Goal: Task Accomplishment & Management: Manage account settings

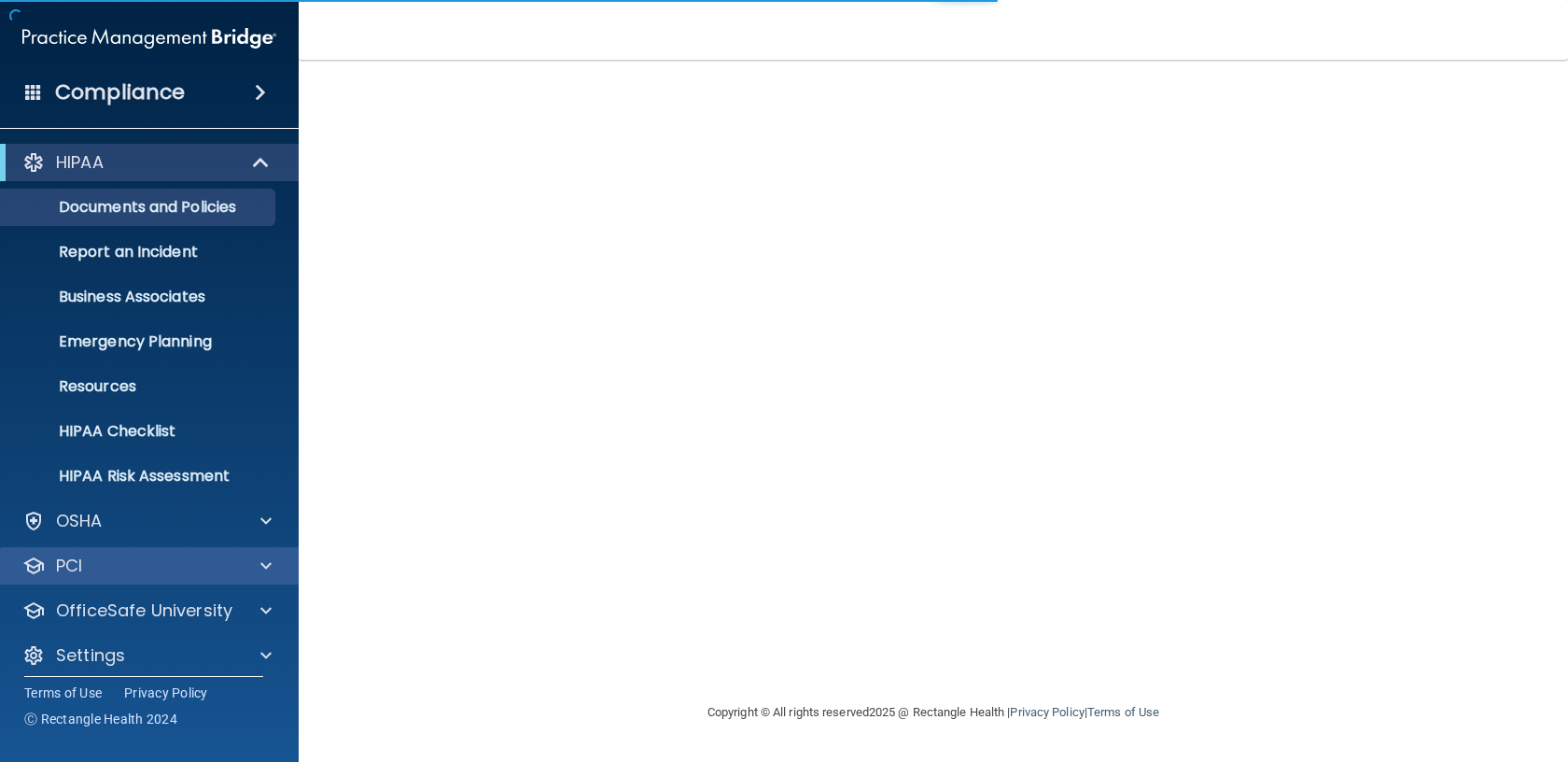
scroll to position [13, 0]
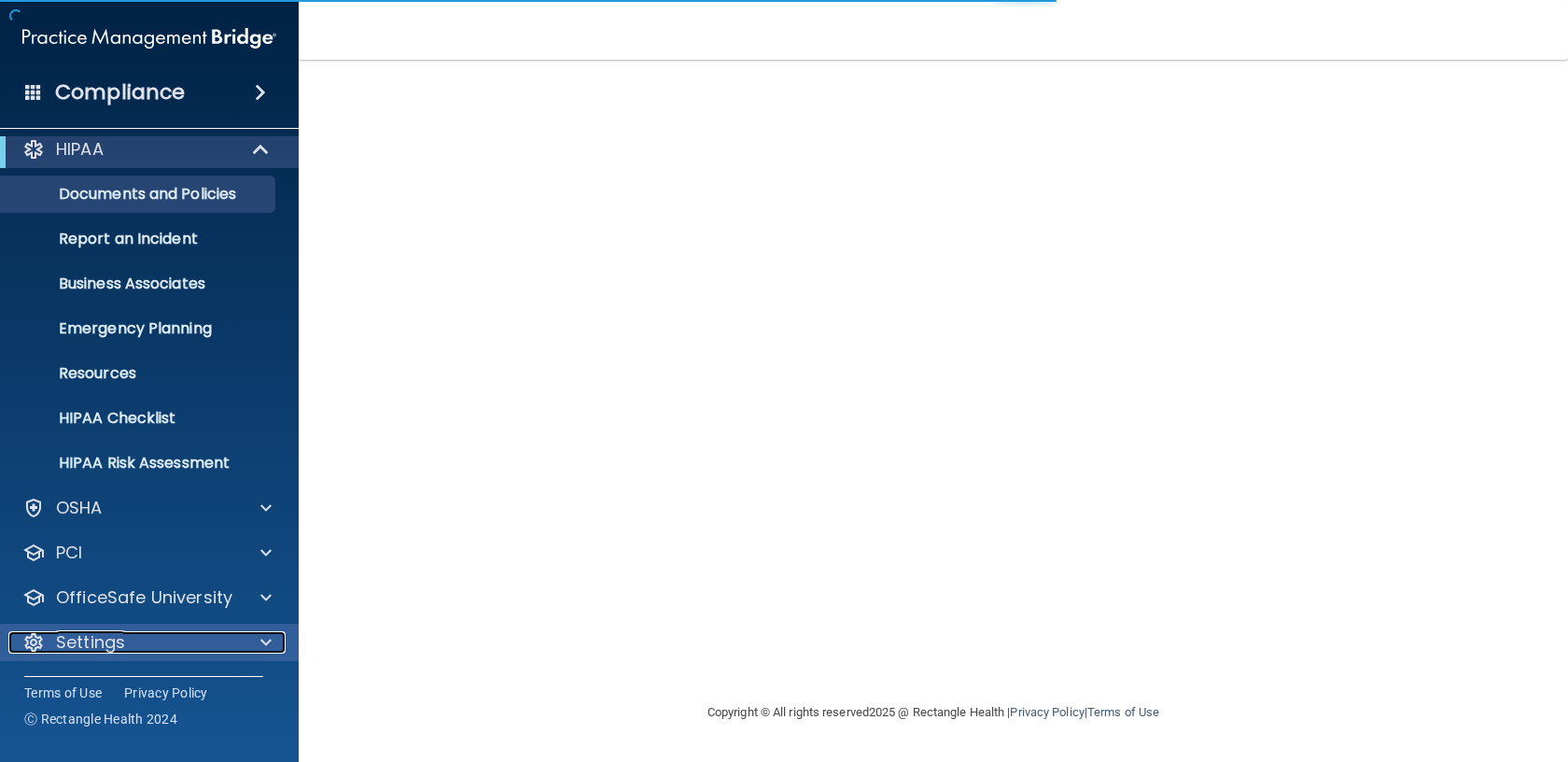
click at [141, 639] on div "Settings" at bounding box center [124, 642] width 231 height 22
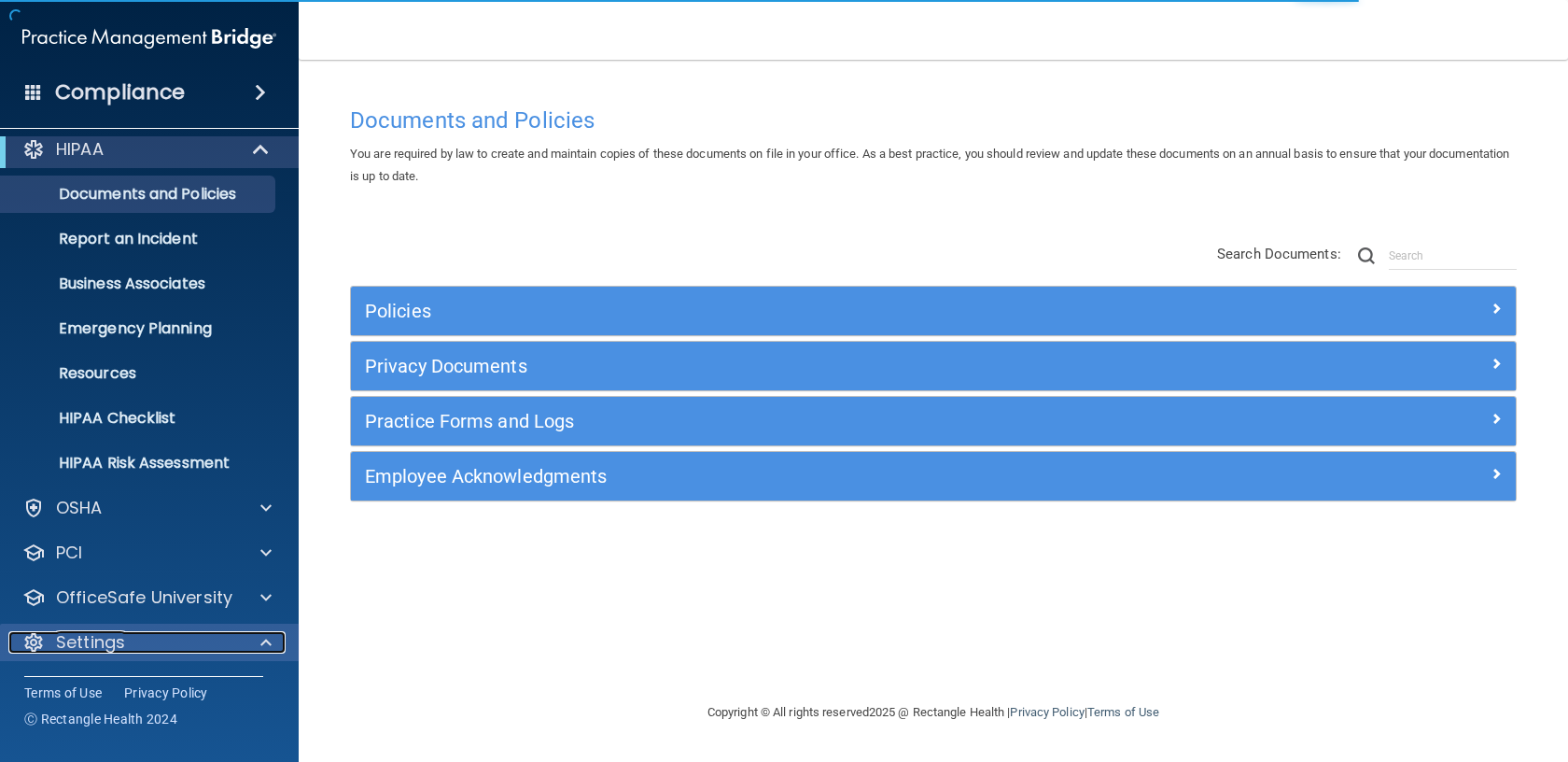
scroll to position [192, 0]
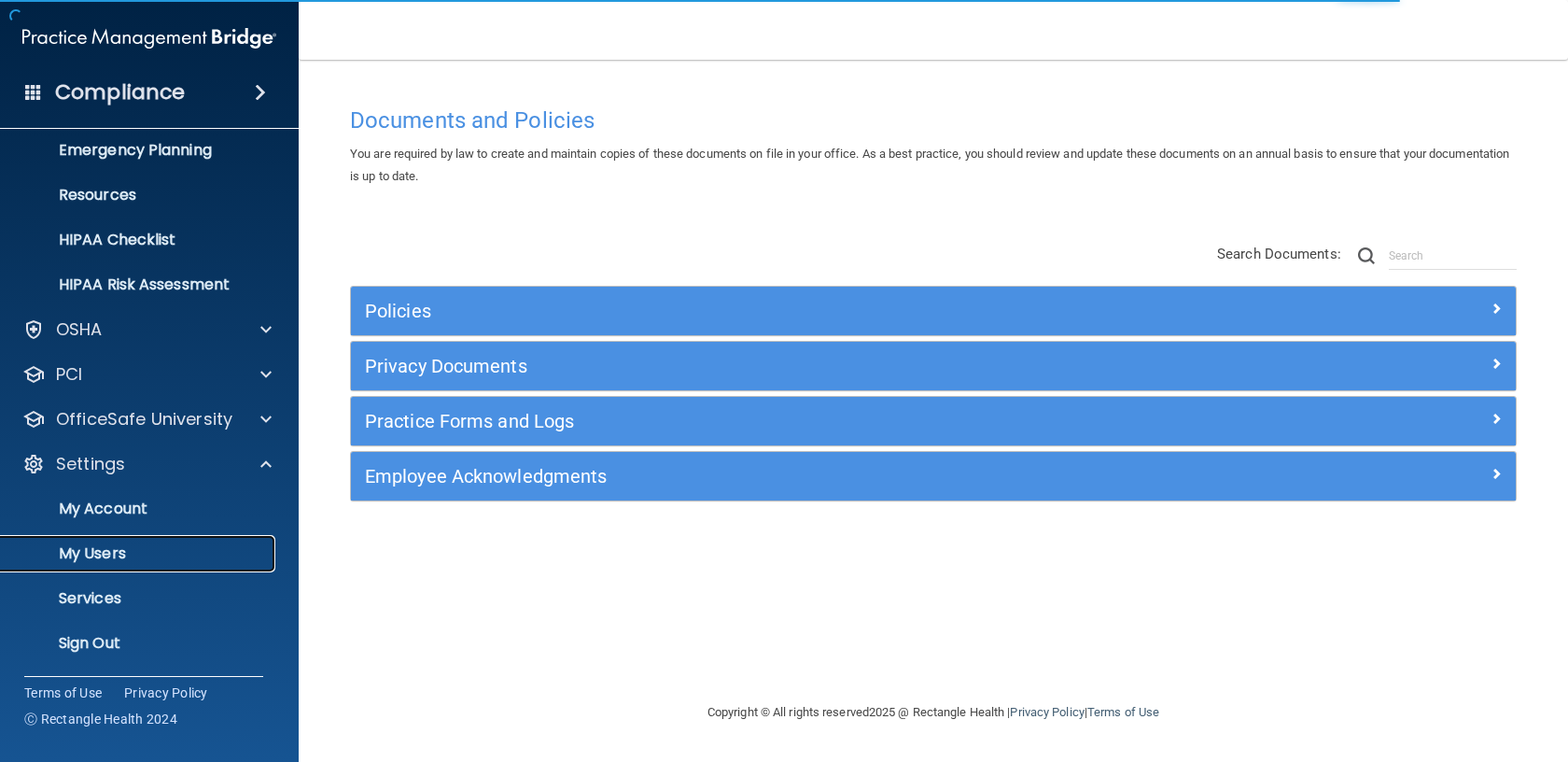
click at [136, 555] on p "My Users" at bounding box center [140, 553] width 255 height 18
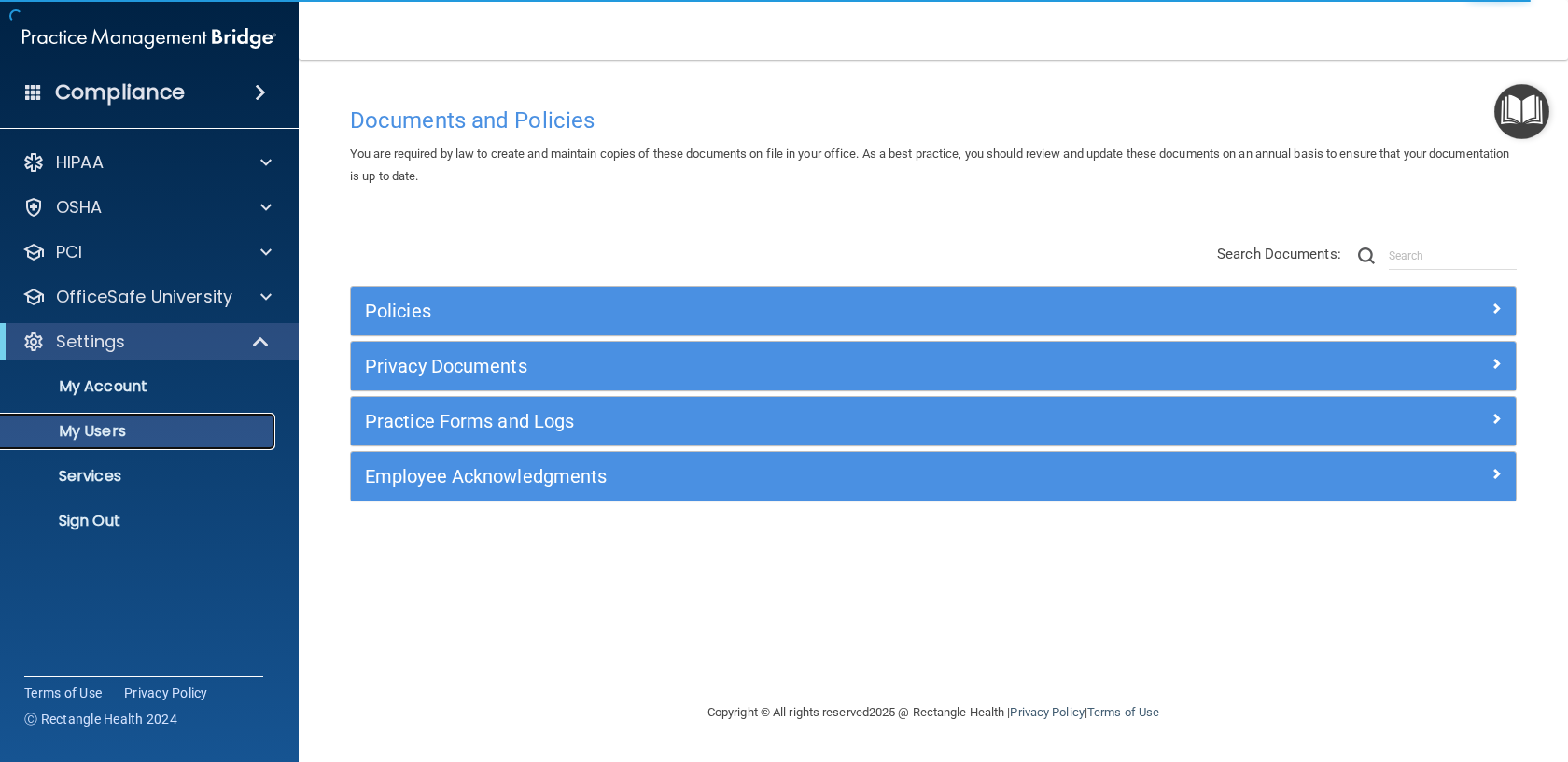
click at [105, 433] on p "My Users" at bounding box center [140, 431] width 255 height 18
select select "20"
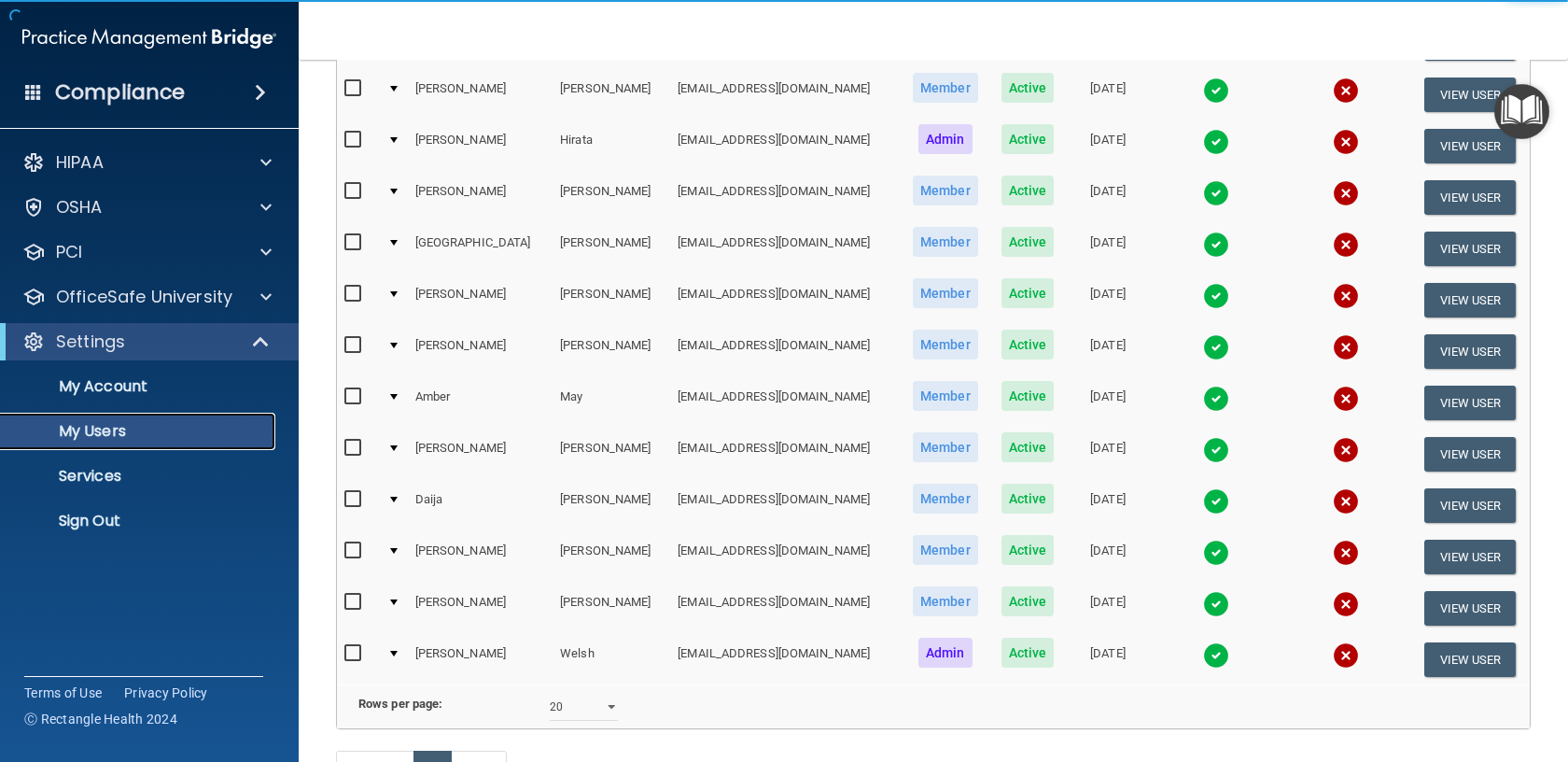
scroll to position [498, 0]
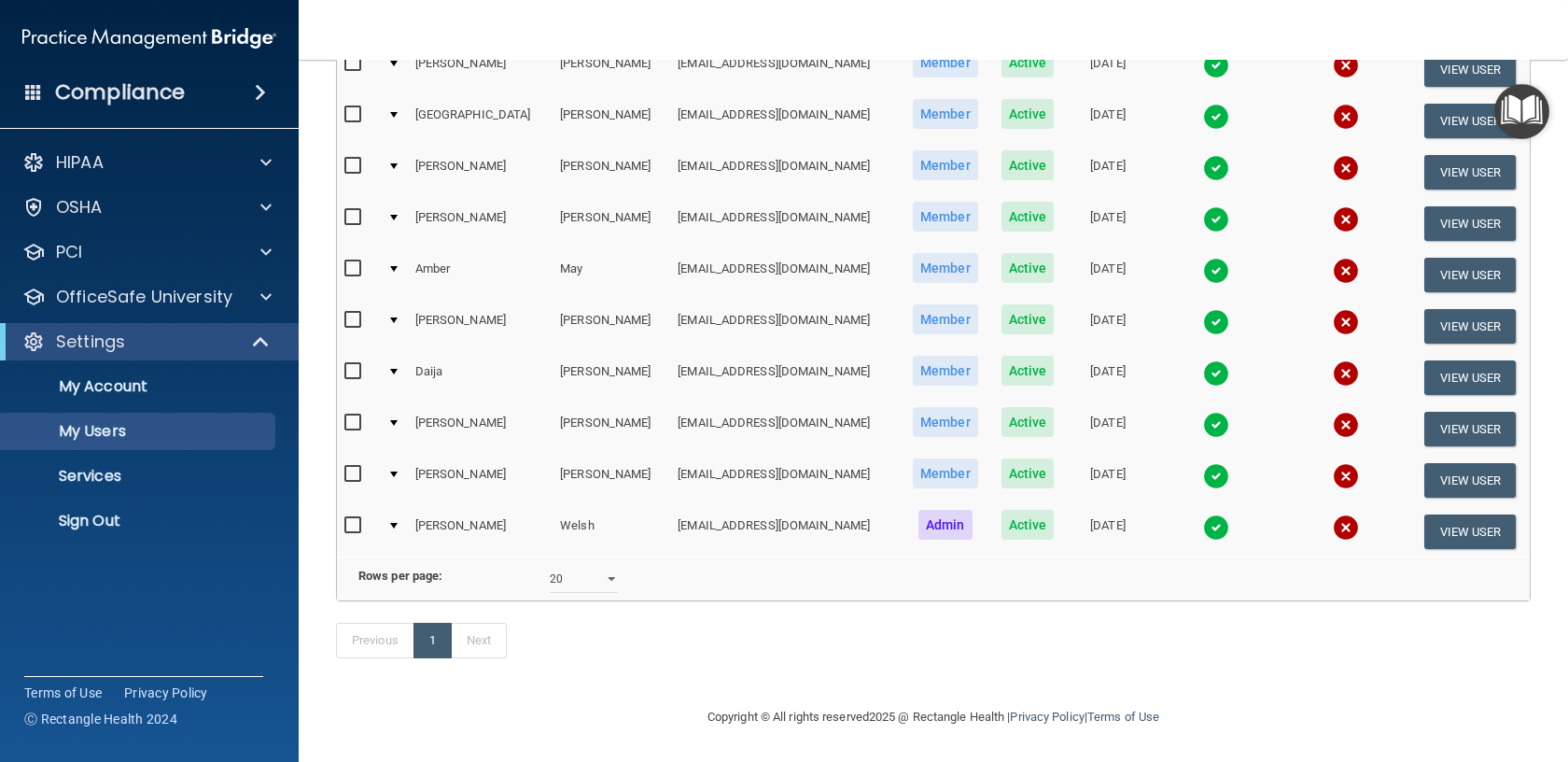
click at [353, 420] on input "checkbox" at bounding box center [355, 423] width 21 height 15
checkbox input "true"
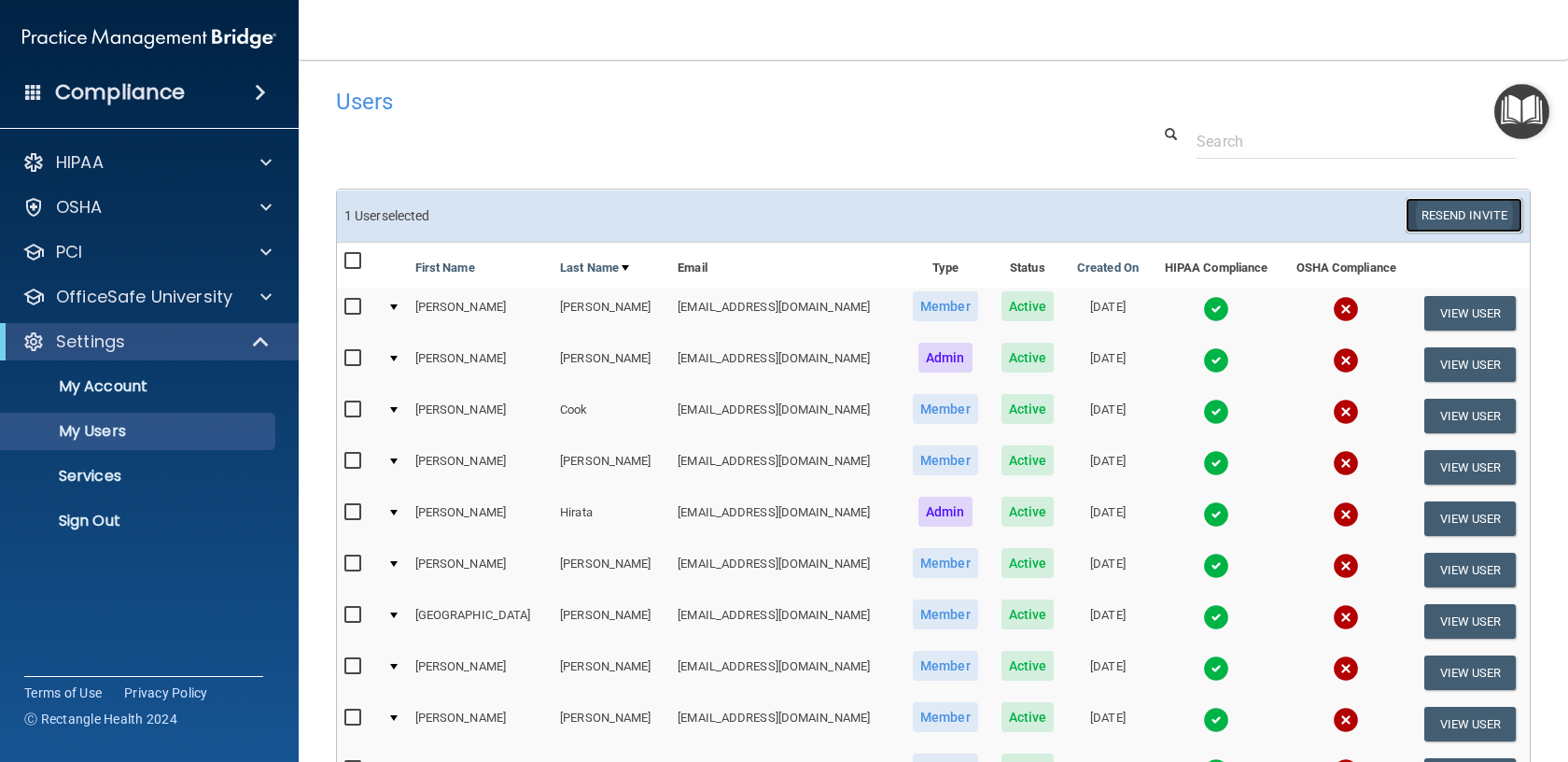
click at [1465, 211] on button "Resend Invite" at bounding box center [1463, 215] width 117 height 35
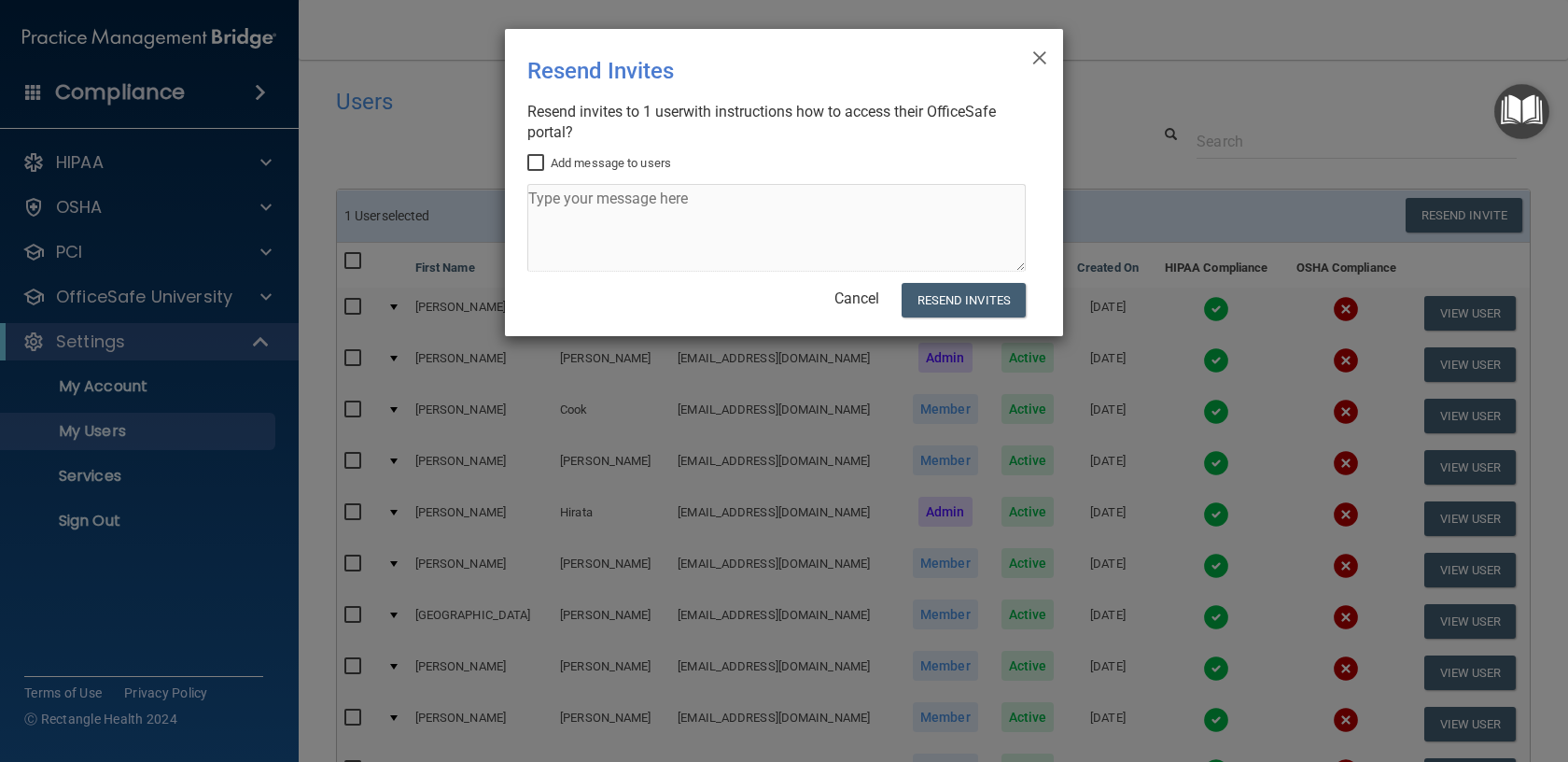
click at [542, 162] on input "Add message to users" at bounding box center [537, 164] width 21 height 15
checkbox input "true"
click at [935, 301] on button "Resend Invites" at bounding box center [963, 301] width 124 height 35
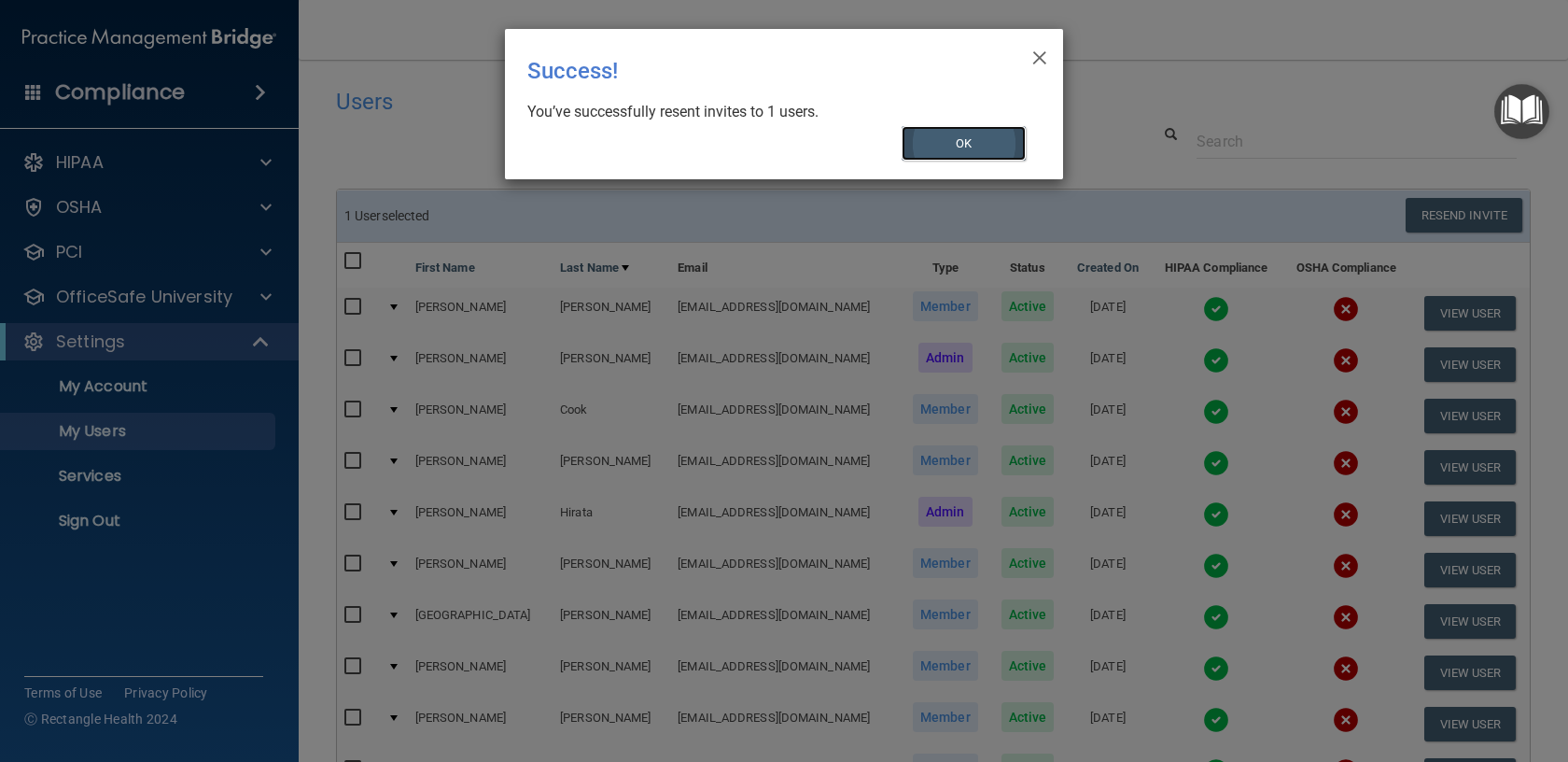
click at [965, 147] on button "OK" at bounding box center [964, 144] width 125 height 35
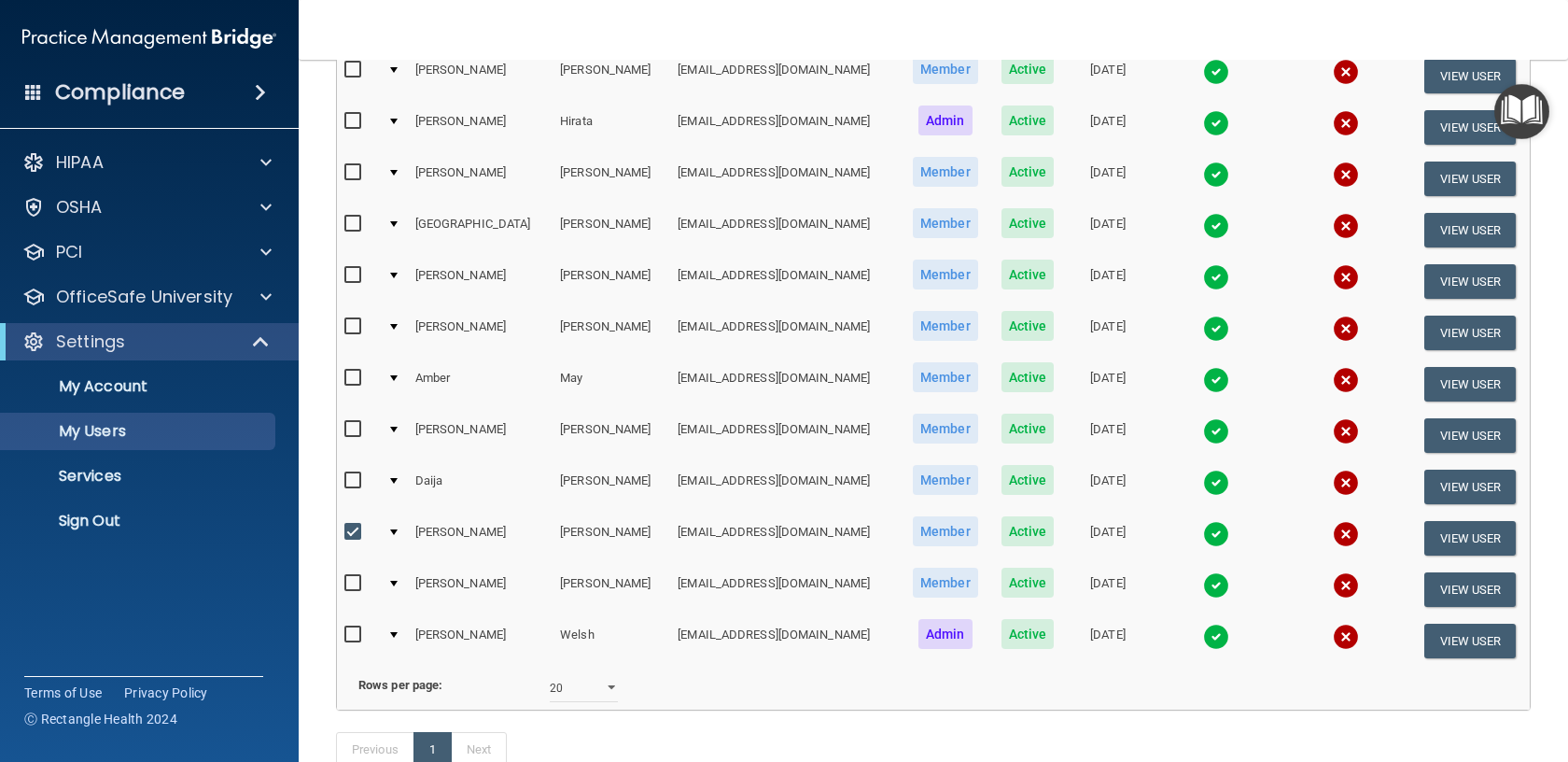
scroll to position [394, 0]
